Goal: Navigation & Orientation: Understand site structure

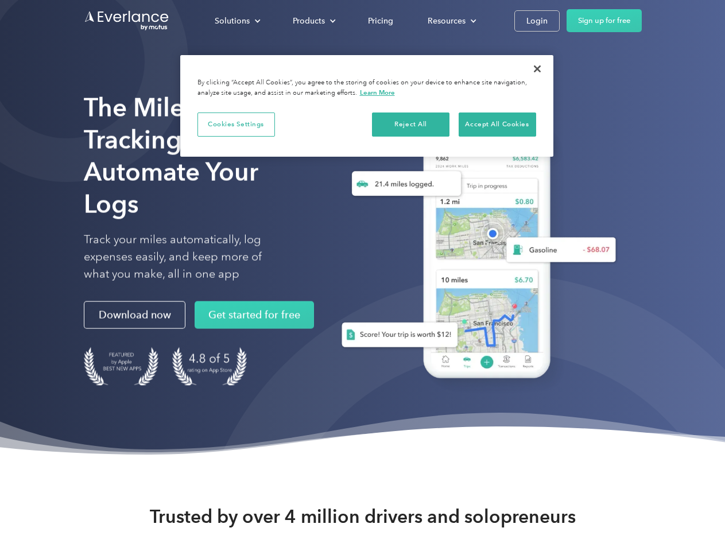
click at [237, 21] on div "Solutions" at bounding box center [232, 21] width 35 height 14
click at [313, 21] on div "Products" at bounding box center [309, 21] width 32 height 14
click at [450, 21] on div "Resources" at bounding box center [446, 21] width 38 height 14
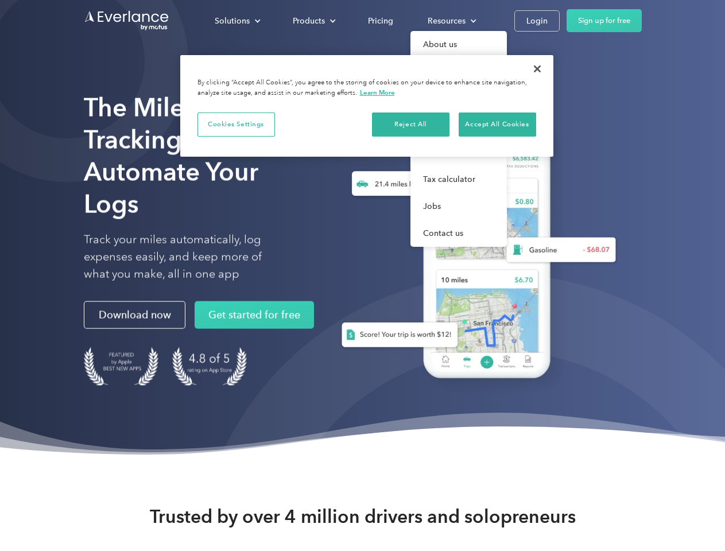
click at [236, 124] on button "Cookies Settings" at bounding box center [235, 124] width 77 height 24
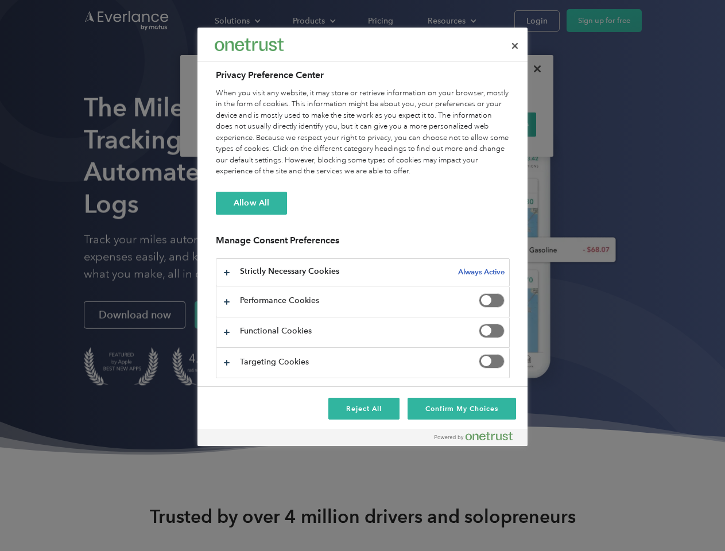
click at [411, 124] on div "When you visit any website, it may store or retrieve information on your browse…" at bounding box center [363, 132] width 294 height 89
click at [497, 124] on div "When you visit any website, it may store or retrieve information on your browse…" at bounding box center [363, 132] width 294 height 89
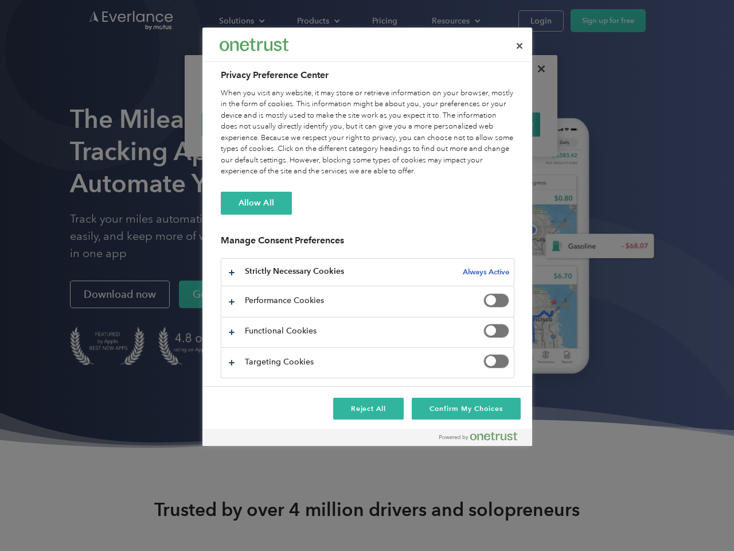
click at [537, 69] on div at bounding box center [367, 275] width 734 height 551
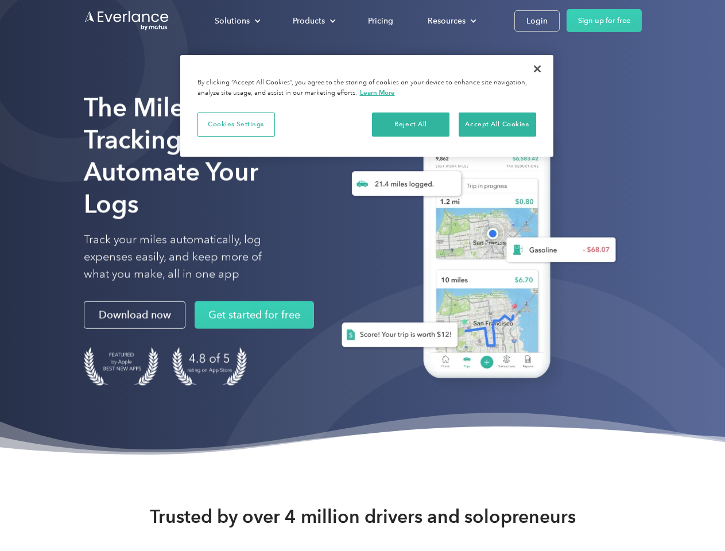
click at [237, 21] on div "Solutions" at bounding box center [232, 21] width 35 height 14
click at [313, 21] on div "Products" at bounding box center [309, 21] width 32 height 14
click at [450, 21] on div "Resources" at bounding box center [446, 21] width 38 height 14
click at [236, 124] on button "Cookies Settings" at bounding box center [235, 124] width 77 height 24
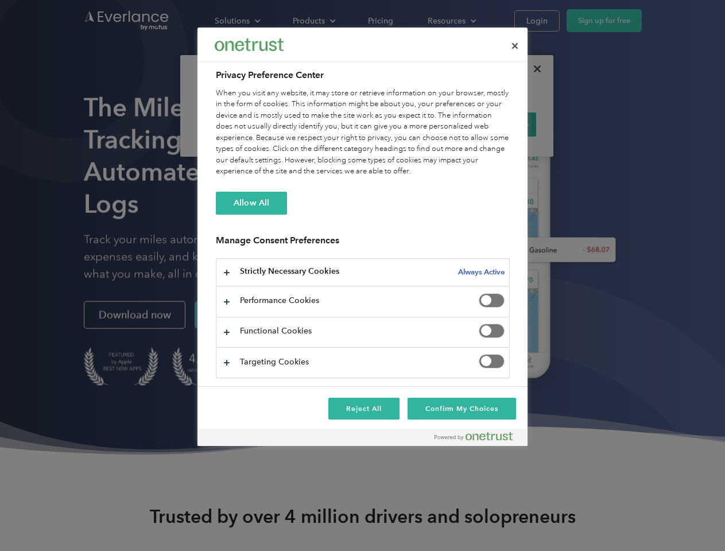
click at [411, 124] on div "When you visit any website, it may store or retrieve information on your browse…" at bounding box center [363, 132] width 294 height 89
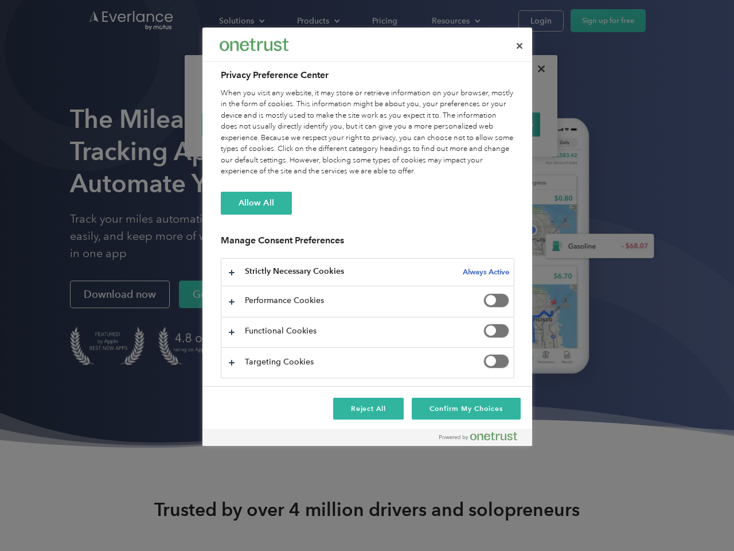
click at [497, 124] on div "When you visit any website, it may store or retrieve information on your browse…" at bounding box center [368, 132] width 294 height 89
click at [537, 69] on div at bounding box center [367, 275] width 734 height 551
